Goal: Transaction & Acquisition: Book appointment/travel/reservation

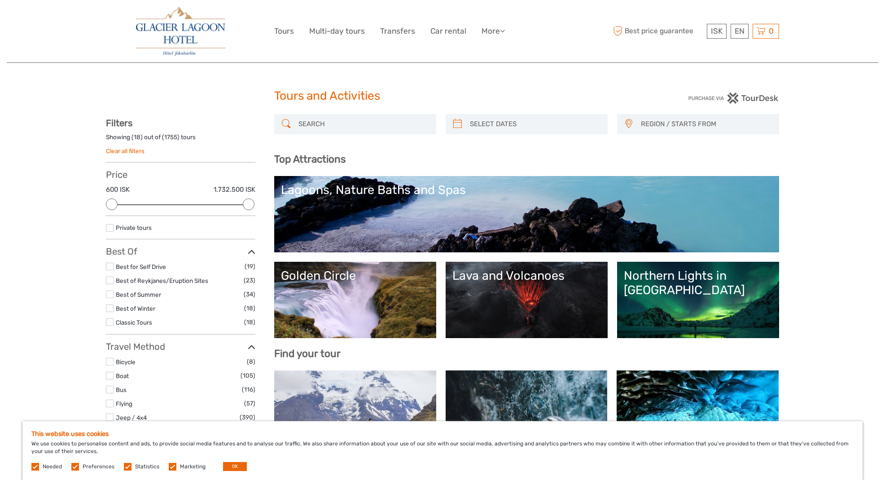
select select
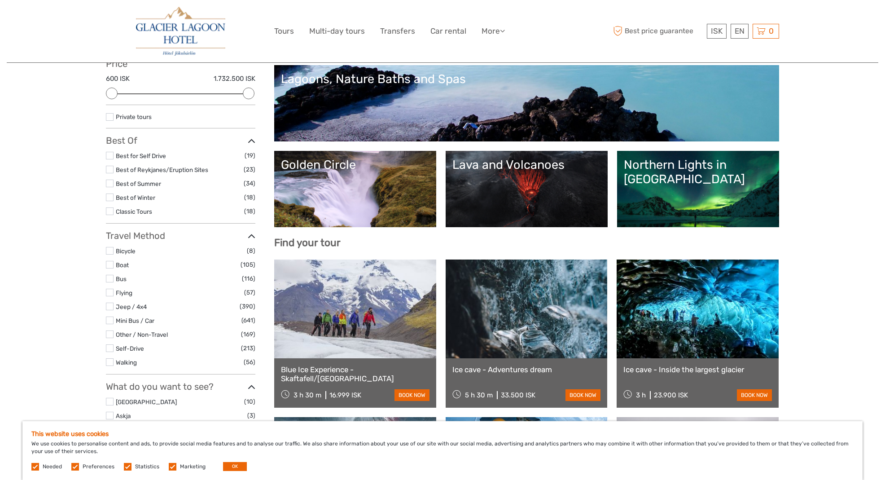
scroll to position [113, 0]
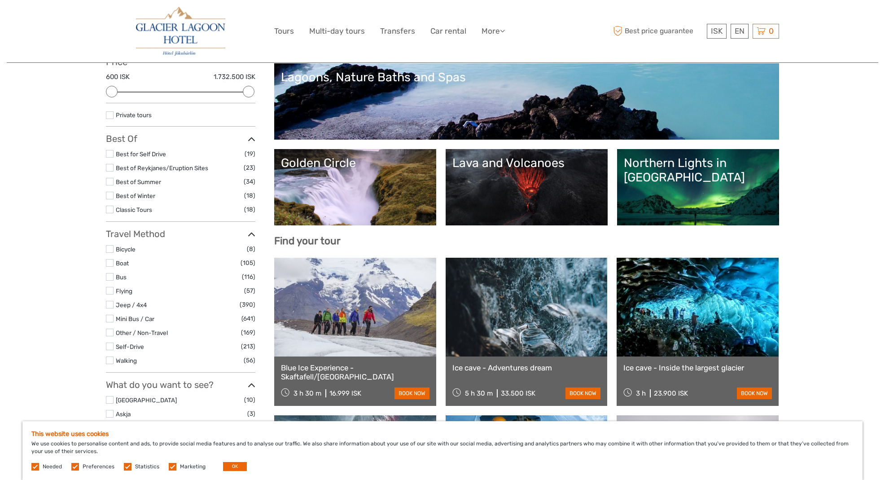
click at [707, 308] on link at bounding box center [698, 307] width 162 height 99
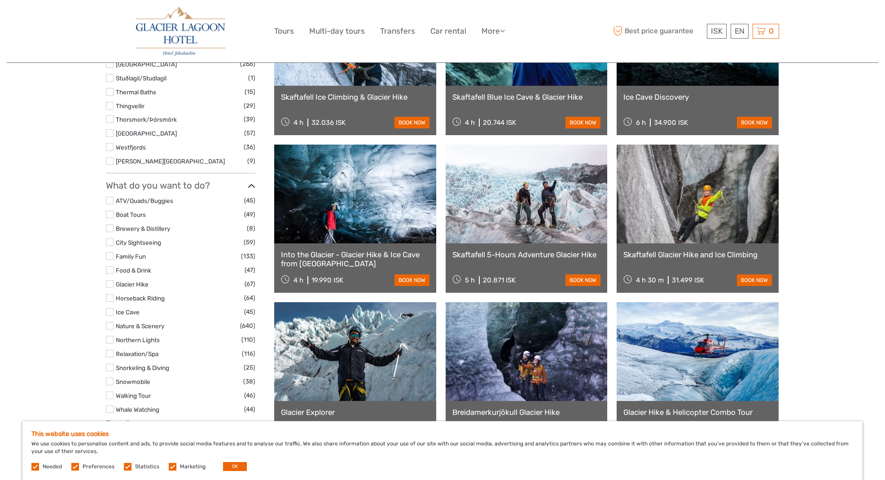
scroll to position [722, 0]
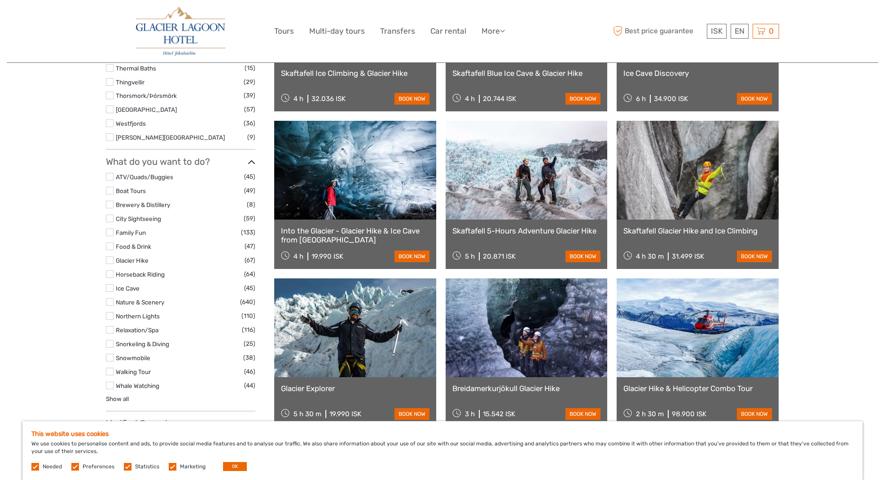
click at [730, 341] on link at bounding box center [698, 327] width 162 height 99
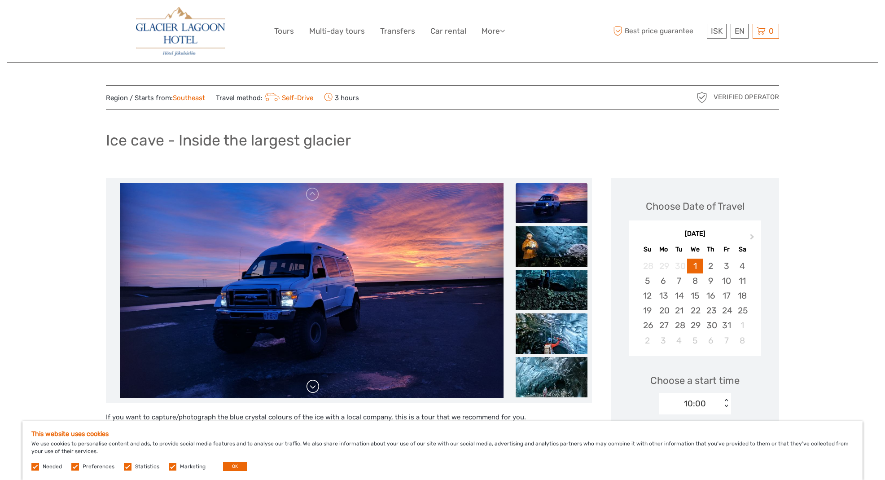
click at [313, 388] on link at bounding box center [313, 386] width 14 height 14
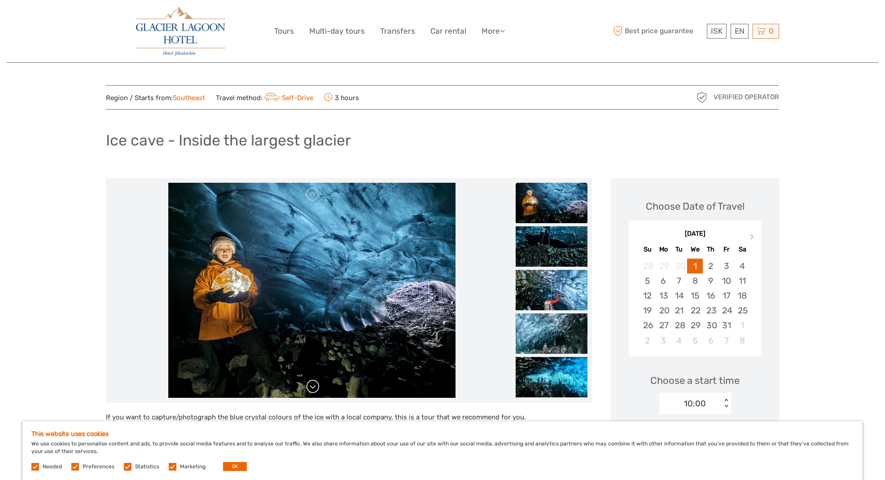
click at [313, 388] on link at bounding box center [313, 386] width 14 height 14
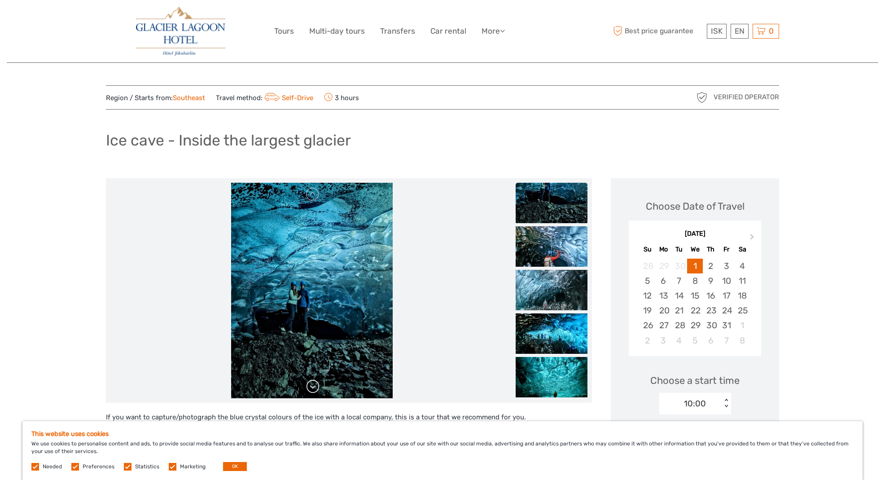
click at [313, 388] on link at bounding box center [313, 386] width 14 height 14
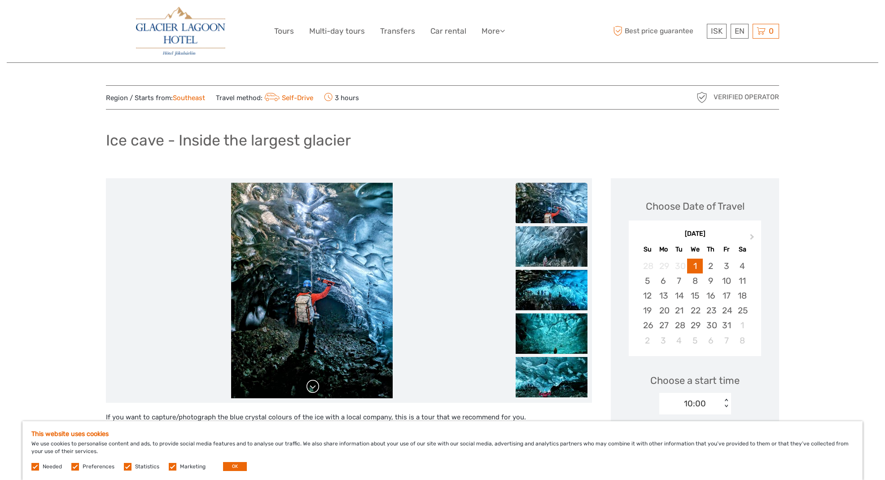
click at [313, 388] on link at bounding box center [313, 386] width 14 height 14
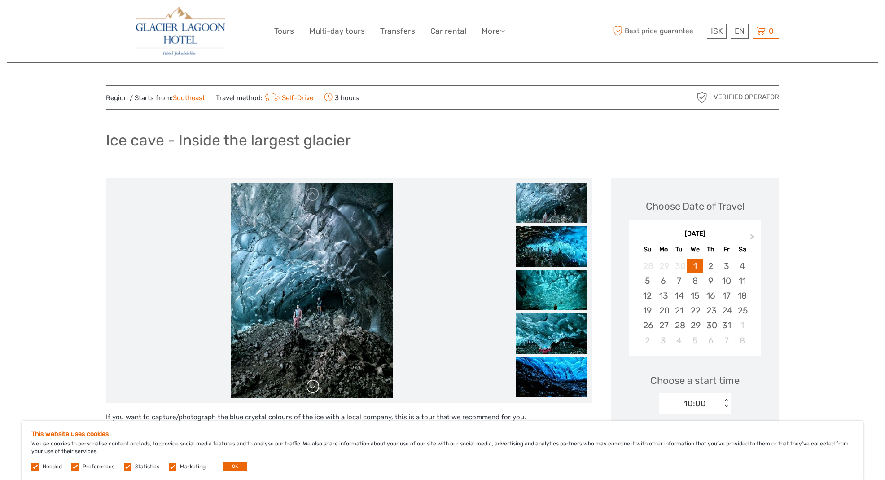
click at [313, 388] on link at bounding box center [313, 386] width 14 height 14
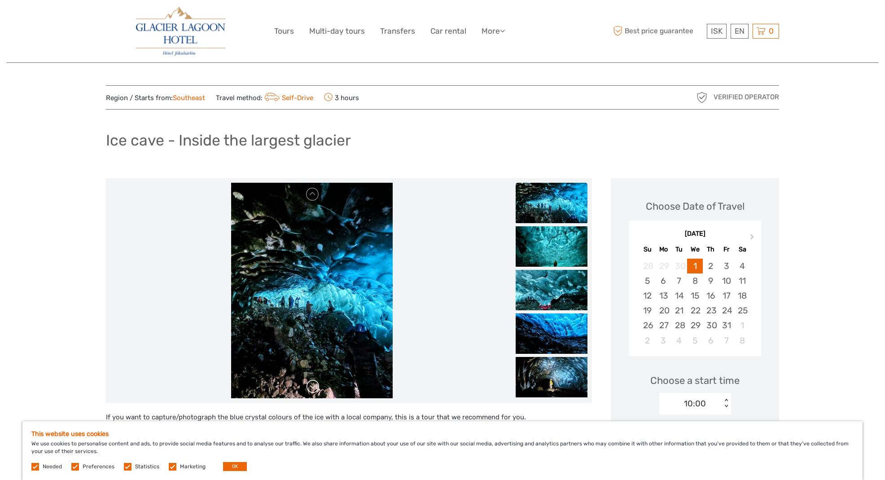
click at [313, 388] on link at bounding box center [313, 386] width 14 height 14
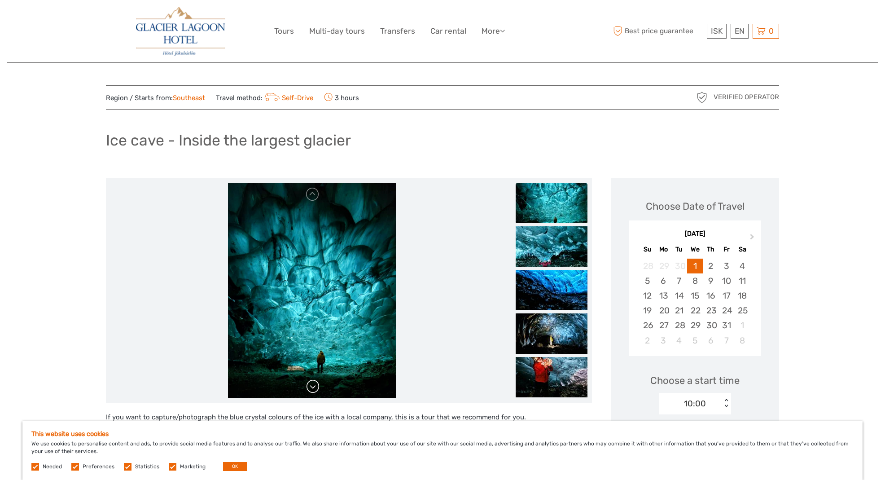
click at [313, 388] on link at bounding box center [313, 386] width 14 height 14
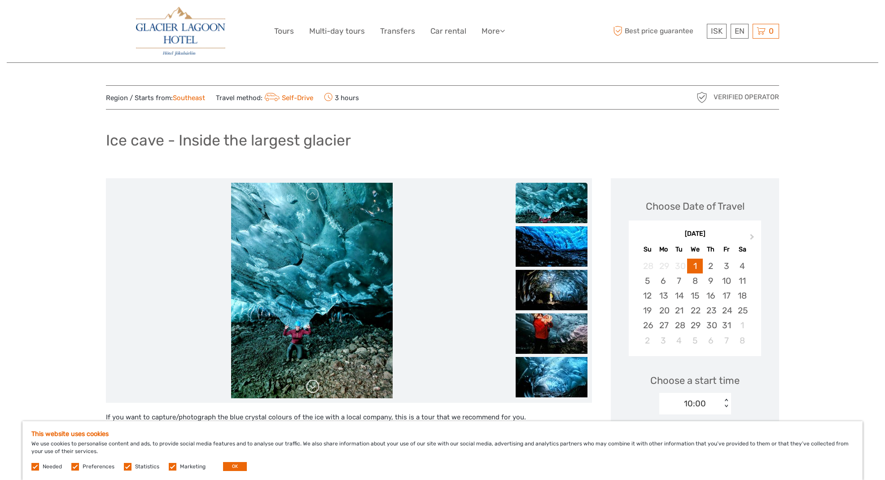
click at [313, 388] on link at bounding box center [313, 386] width 14 height 14
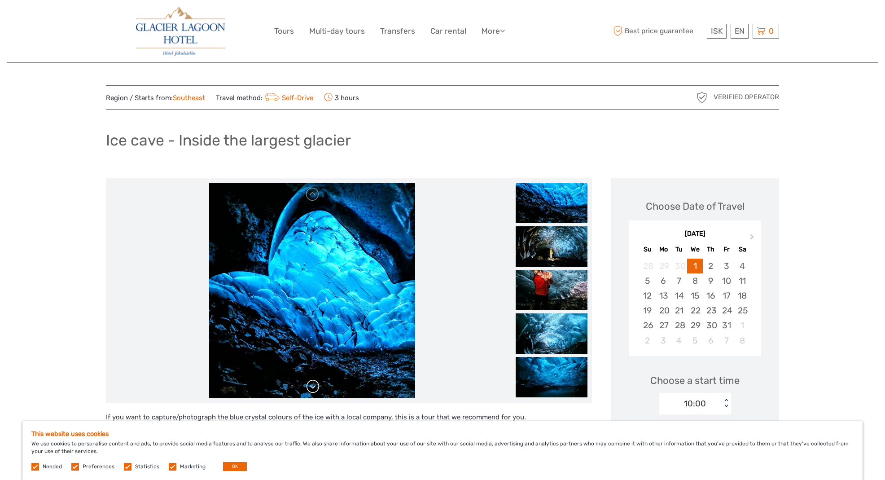
click at [313, 388] on link at bounding box center [313, 386] width 14 height 14
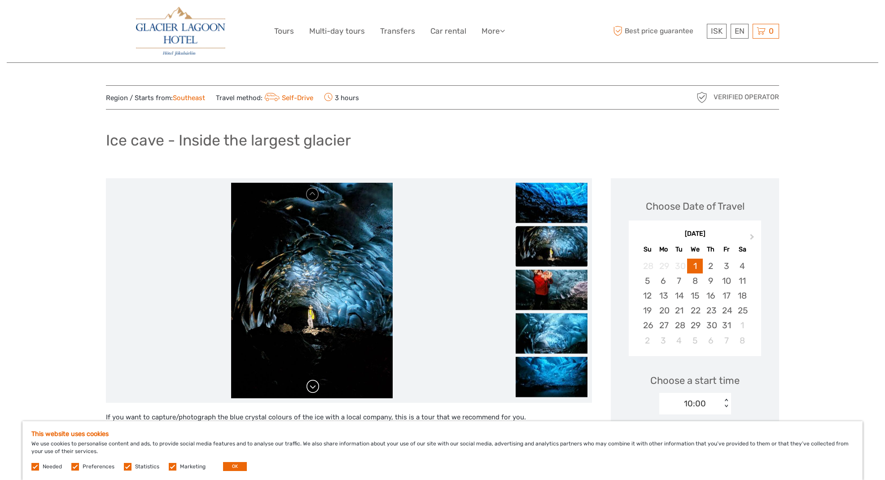
click at [313, 388] on link at bounding box center [313, 386] width 14 height 14
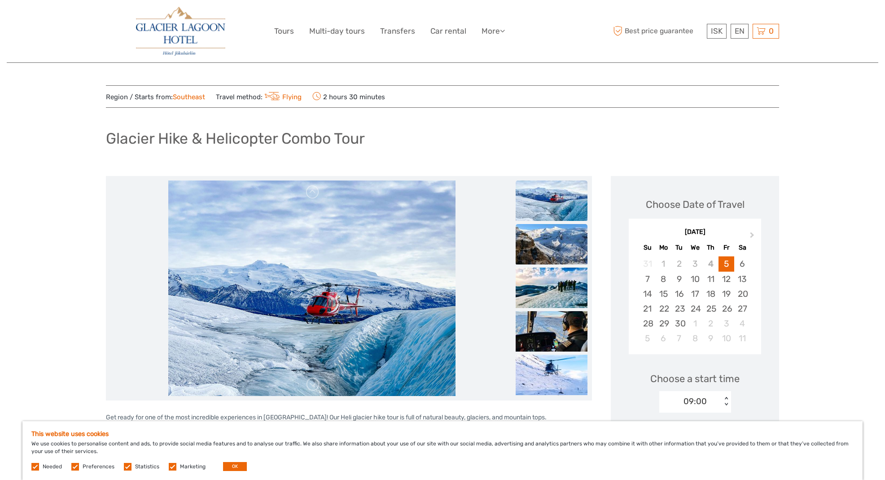
click at [550, 244] on img at bounding box center [552, 244] width 72 height 40
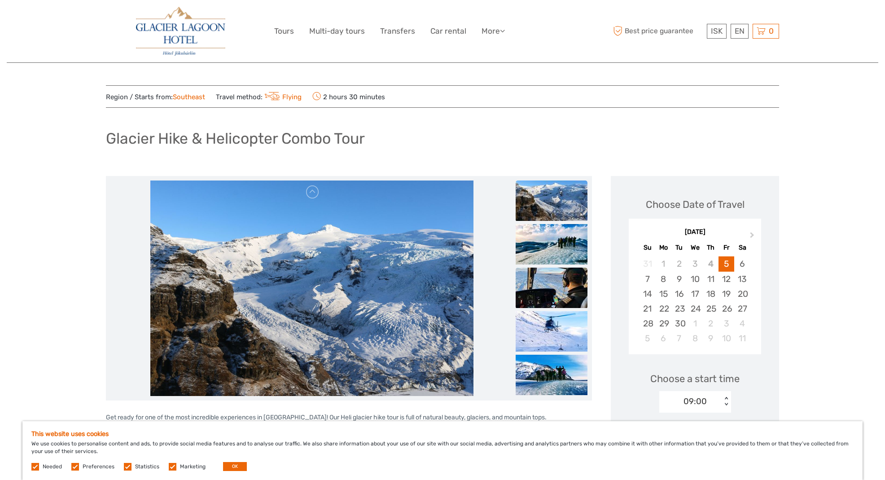
click at [551, 282] on img at bounding box center [552, 288] width 72 height 40
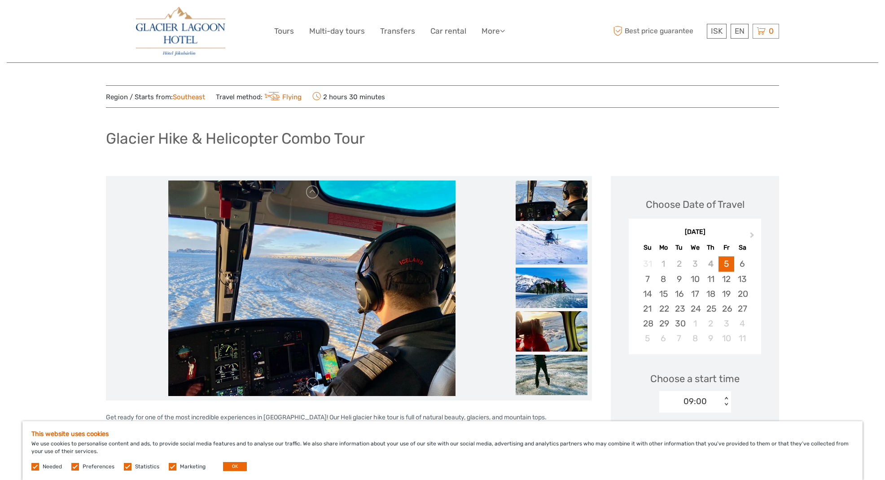
click at [551, 330] on img at bounding box center [552, 331] width 72 height 40
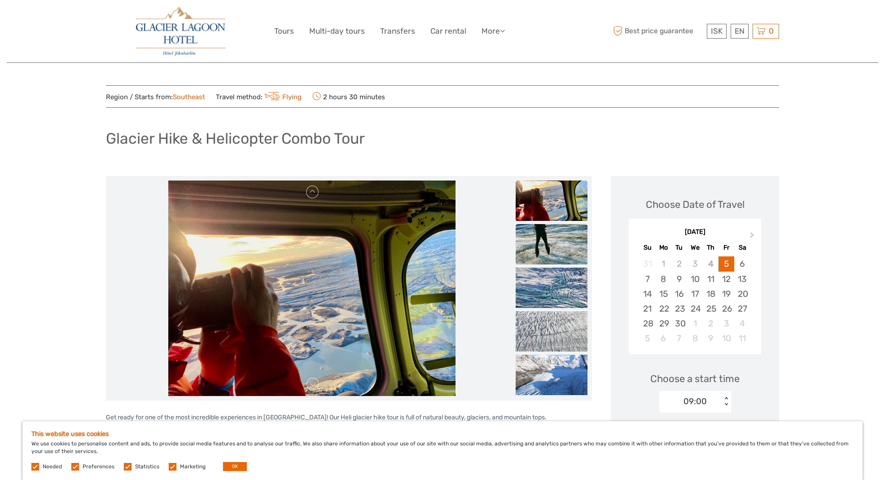
click at [555, 238] on img at bounding box center [552, 244] width 72 height 40
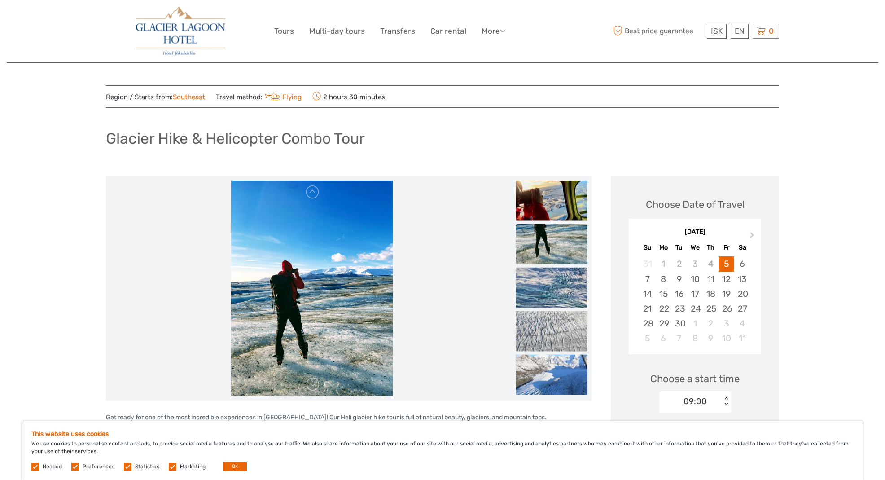
click at [557, 287] on img at bounding box center [552, 288] width 72 height 40
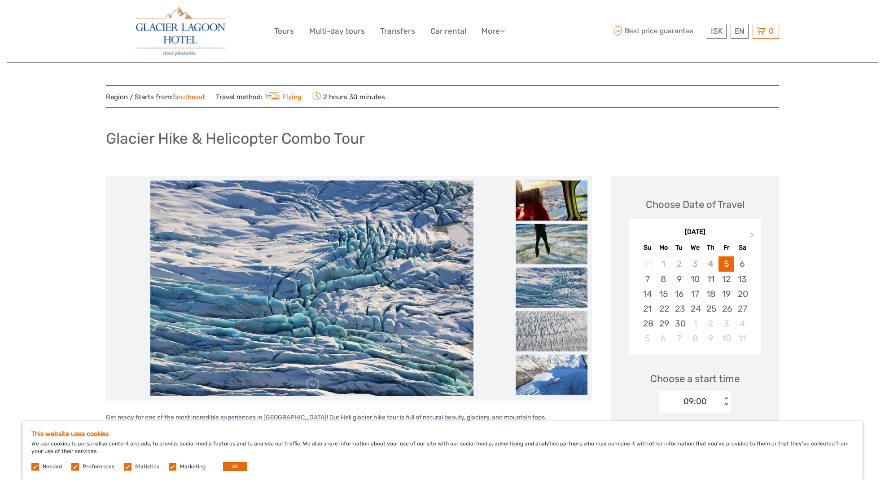
click at [559, 335] on img at bounding box center [552, 331] width 72 height 40
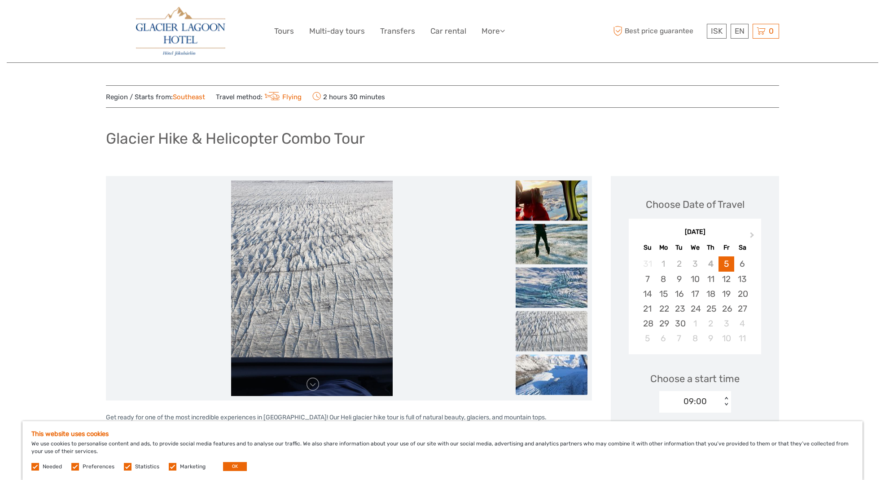
click at [559, 373] on img at bounding box center [552, 375] width 72 height 40
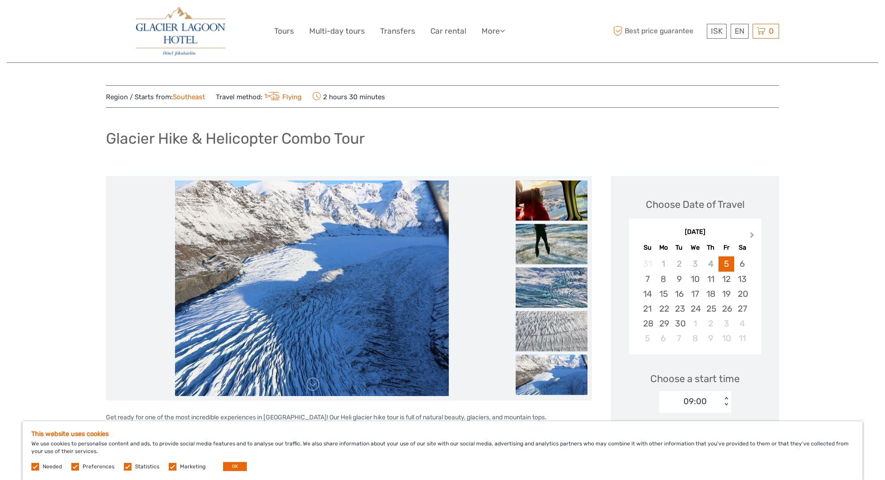
click at [753, 234] on span "Next Month" at bounding box center [753, 236] width 0 height 13
click at [753, 234] on div "October 2025" at bounding box center [695, 232] width 132 height 9
